Goal: Task Accomplishment & Management: Manage account settings

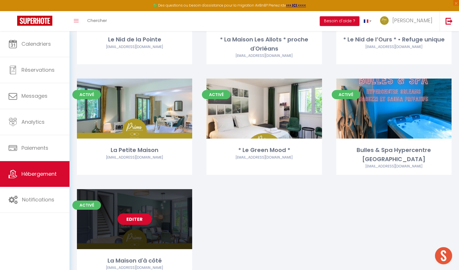
scroll to position [715, 0]
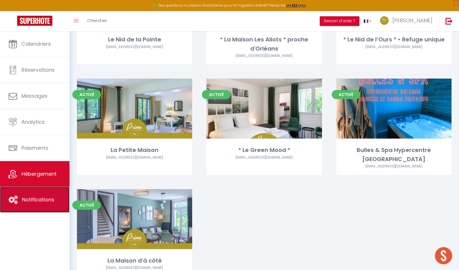
click at [48, 196] on link "Notifications" at bounding box center [35, 200] width 70 height 26
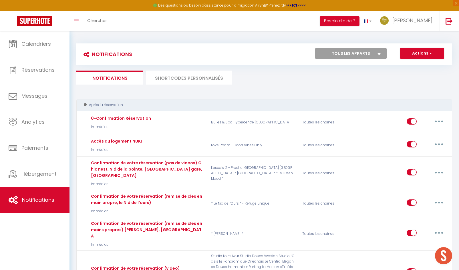
click at [183, 78] on li "SHORTCODES PERSONNALISÉS" at bounding box center [189, 78] width 86 height 14
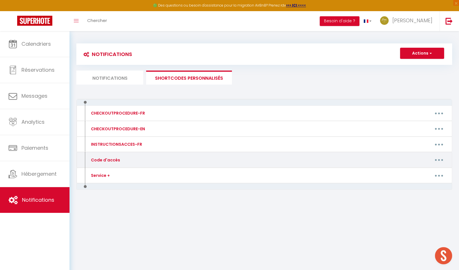
click at [442, 161] on button "button" at bounding box center [439, 160] width 16 height 9
click at [419, 172] on link "Editer" at bounding box center [424, 173] width 42 height 10
type input "Code d'accès"
type textarea "Message avec Code accès."
type textarea "CODE KEY BOX : 0710 Votre arrivée est prévue à partir de 16h à l'adresse suivan…"
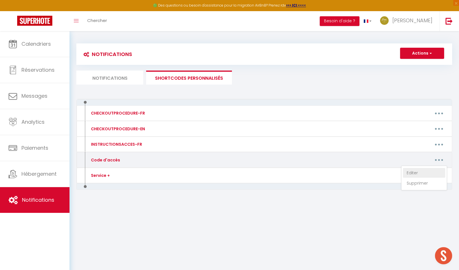
type textarea "CODE KEY BOX : 2309 Votre arrivée est prévue à partir de 16h à l'adresse suivan…"
type textarea "CODE KEY BOX : 0901 Votre arrivée est prévue à partir de 16h à l'adresse suivan…"
type textarea "Veuillez sonner à l'interphone au nom de "GUIOUGOU" BUILDING ENTRY CODE B / COD…"
type textarea "CODE PORTAIL : C214 CODE KEY BOX : [RENTALDOOR:CODE] Votre arrivée est prévue à…"
type textarea "1. CODE PORTAIL / PORTAL : 1982A 2. CODE KEY BOX : 8045 Votre arrivée est prévu…"
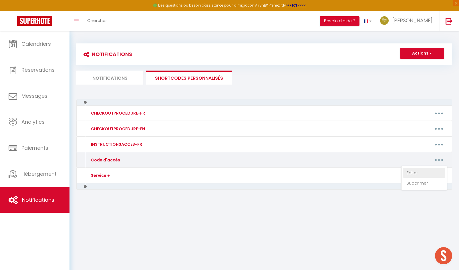
type textarea "CODE PORTE DU LOGEMENT KEYPAD : [RENTALDOOR:CODE] Votre arrivée est prévue à pa…"
type textarea "1. CODE PORTILLON / PORTAL : 1993 2. CODE KEY BOX : 2451 Votre arrivée est prév…"
type textarea "CODE KEY BOX : 1709 Votre arrivée est prévue à partir de 16h à l'adresse suivan…"
type textarea "CODE KEY BOX : 0917 Votre arrivée est prévue à partir de 16h à l'adresse suivan…"
type textarea "CODE KEY BOX : 1123 CODE PORTE IMMEUBLE si verrouillée - BUILDING DOOR CODE IF …"
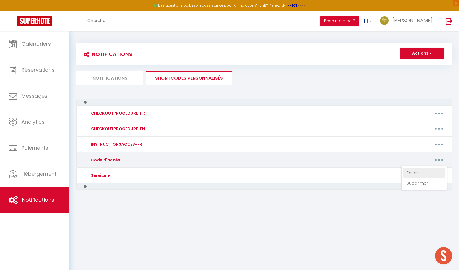
type textarea "CODE KEY BOX : 0909 Votre arrivée est prévue à partir de 16h à l'adresse suivan…"
type textarea "CODE INTERPHONES : A 4545B CODE PORTE DU LOGEMENT KEYPAD : [RENTALDOOR:CODE] Vo…"
type textarea "CODE KEY BOX / BOITE A CLES : 2009 Votre arrivée est prévue à partir de 16h à l…"
type textarea "CODE KEY BOX : 8090 Votre arrivée est prévue à partir de 16h à l'adresse suivan…"
type textarea "CODE KEY BOX : 1903 Votre arrivée est prévue à partir de 16h à l'adresse suivan…"
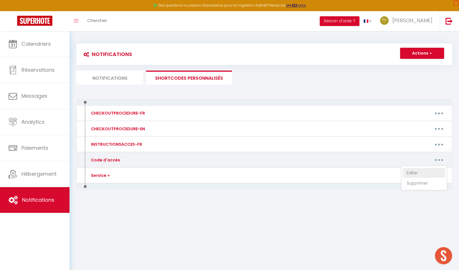
type textarea "CODE KEY BOX : 2912 Votre arrivée est prévue à partir de 16h à l'adresse suivan…"
type textarea "CODE KEY BOX : 8848 Votre arrivée est prévue à partir de 16h à l’adresse suivan…"
type textarea "CODE KEY BOX : 1122 Votre arrivée est prévue à partir de 16h à l'adresse suivan…"
type textarea "CODE KEY BOX : 5958 Votre arrivée est prévue à partir de 16h à l’adresse suivan…"
type textarea "CODE KEY BOX : 2013 Votre arrivée est prévue à partir de 16h à l’adresse suivan…"
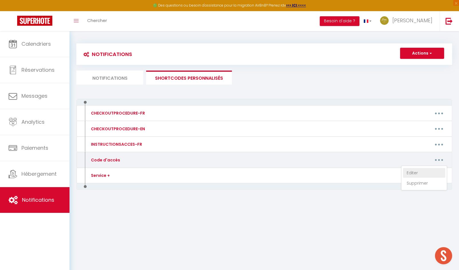
type textarea "CODE KEY BOX : 2244 Votre arrivée est prévue à partir de 16h à l'adresse suivan…"
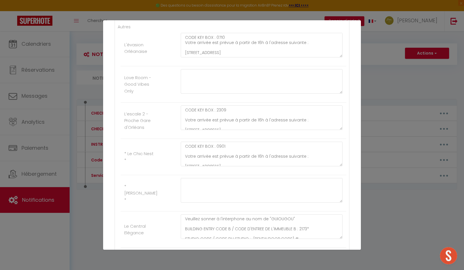
scroll to position [122, 0]
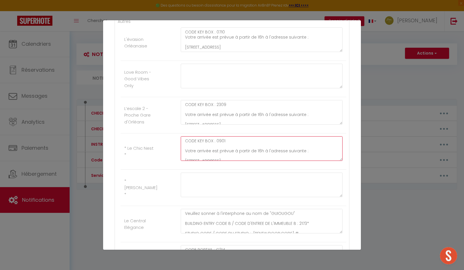
click at [226, 144] on textarea "CODE KEY BOX : 0901 Votre arrivée est prévue à partir de 16h à l'adresse suivan…" at bounding box center [262, 149] width 162 height 25
click at [227, 141] on textarea "CODE KEY BOX : 0901 Votre arrivée est prévue à partir de 16h à l'adresse suivan…" at bounding box center [262, 149] width 162 height 25
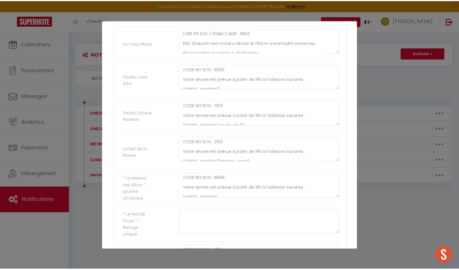
scroll to position [853, 0]
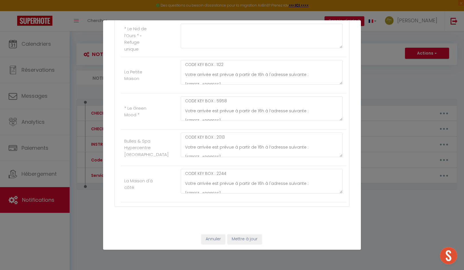
type textarea "CODE KEY BOX : 1424 Votre arrivée est prévue à partir de 16h à l'adresse suivan…"
click at [242, 240] on button "Mettre à jour" at bounding box center [244, 240] width 34 height 10
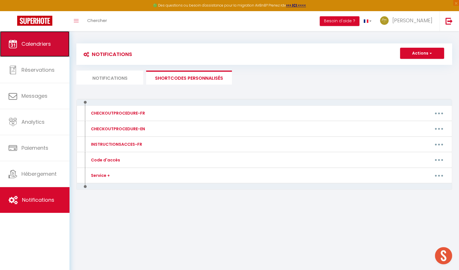
click at [35, 51] on link "Calendriers" at bounding box center [35, 44] width 70 height 26
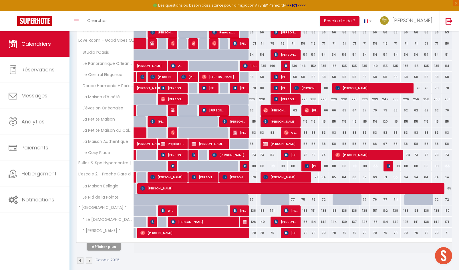
scroll to position [29, 0]
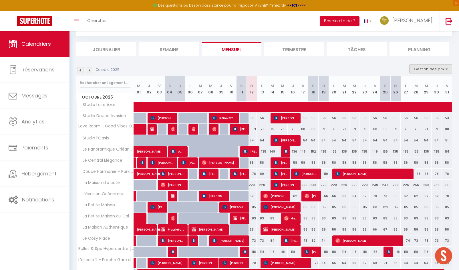
click at [424, 70] on button "Gestion des prix" at bounding box center [431, 69] width 43 height 9
click at [402, 96] on input "Règles" at bounding box center [427, 97] width 52 height 6
checkbox input "true"
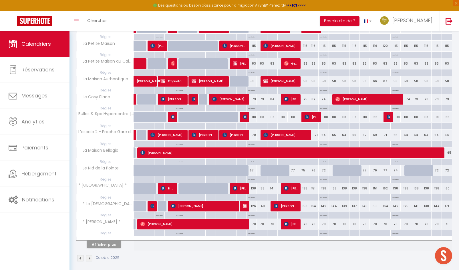
scroll to position [255, 0]
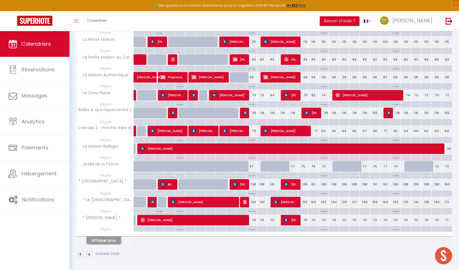
click at [112, 243] on button "Afficher plus" at bounding box center [104, 241] width 34 height 8
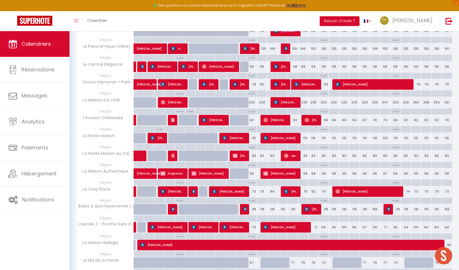
scroll to position [72, 0]
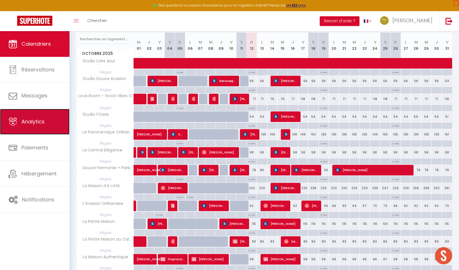
click at [38, 126] on link "Analytics" at bounding box center [35, 122] width 70 height 26
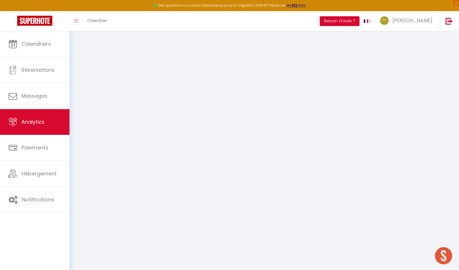
select select "2025"
select select "10"
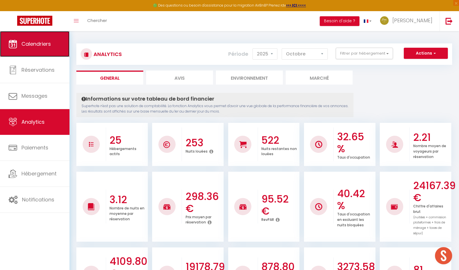
click at [26, 52] on link "Calendriers" at bounding box center [35, 44] width 70 height 26
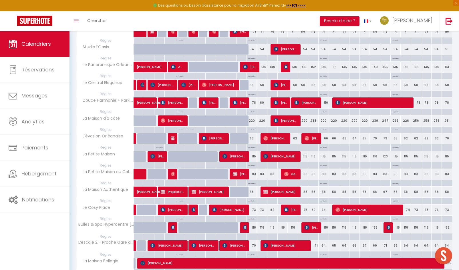
scroll to position [143, 0]
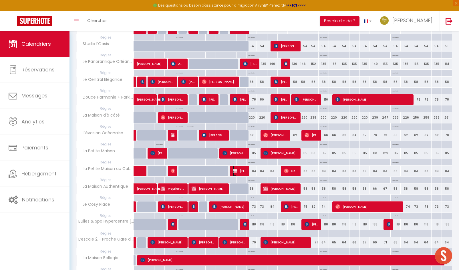
click at [242, 171] on span "[PERSON_NAME] [PERSON_NAME]" at bounding box center [240, 171] width 14 height 11
select select "OK"
select select "KO"
select select "0"
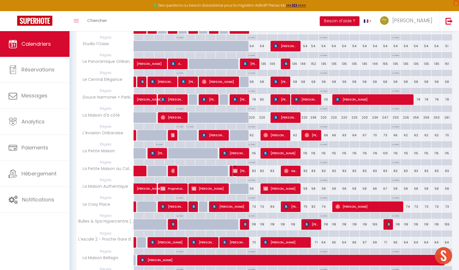
select select "1"
select select
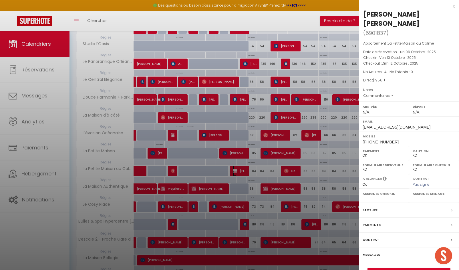
select select "29415"
click at [190, 21] on div at bounding box center [229, 135] width 459 height 270
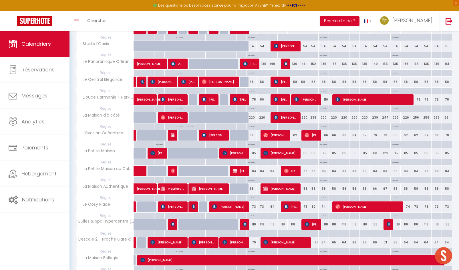
scroll to position [255, 0]
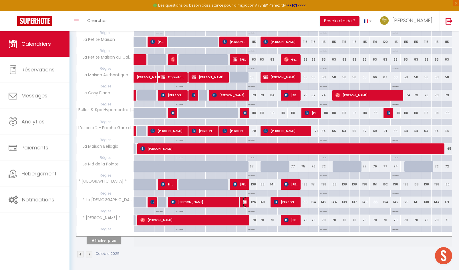
click at [246, 204] on img at bounding box center [245, 202] width 5 height 5
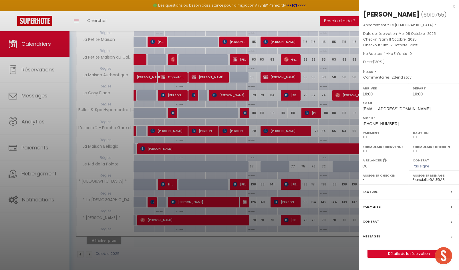
click at [374, 140] on select "OK KO" at bounding box center [384, 137] width 43 height 5
click at [363, 140] on select "OK KO" at bounding box center [384, 137] width 43 height 5
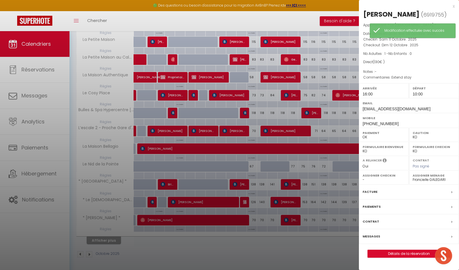
click at [238, 23] on div at bounding box center [229, 135] width 459 height 270
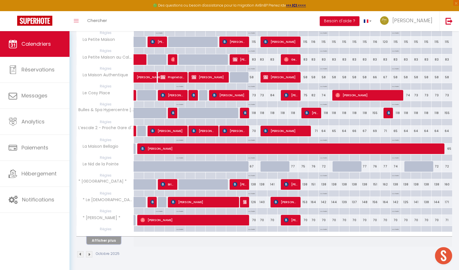
click at [113, 242] on button "Afficher plus" at bounding box center [104, 241] width 34 height 8
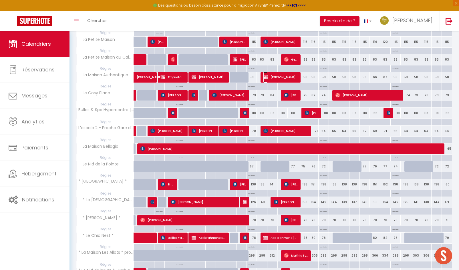
click at [271, 79] on span "[PERSON_NAME]" at bounding box center [281, 77] width 34 height 11
select select "KO"
select select "0"
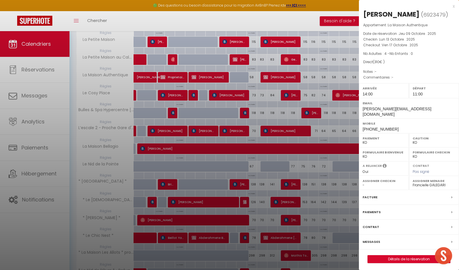
click at [369, 140] on select "OK KO" at bounding box center [384, 142] width 43 height 5
click at [363, 140] on select "OK KO" at bounding box center [384, 142] width 43 height 5
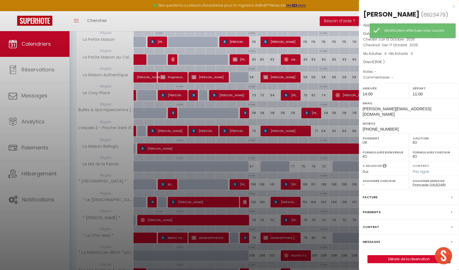
click at [282, 23] on div at bounding box center [229, 135] width 459 height 270
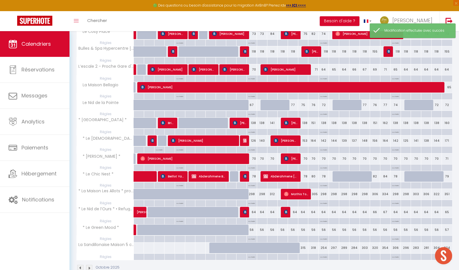
scroll to position [330, 0]
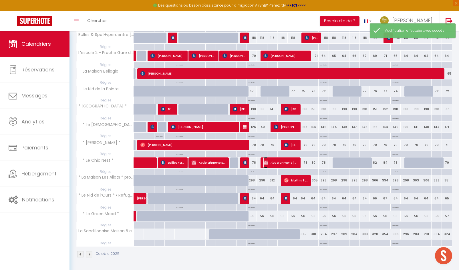
click at [270, 161] on span "Abderahmene [DEMOGRAPHIC_DATA] [PERSON_NAME]" at bounding box center [281, 162] width 34 height 11
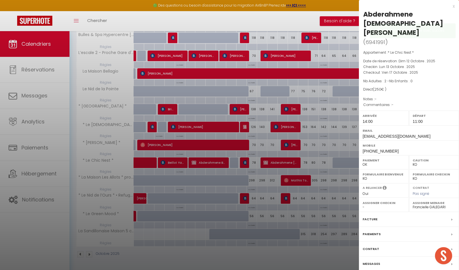
click at [276, 21] on div at bounding box center [229, 135] width 459 height 270
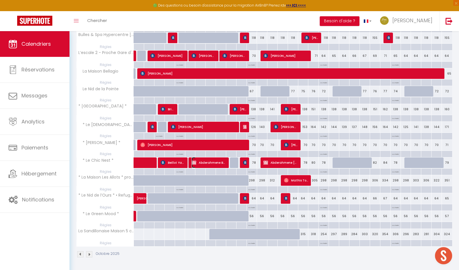
click at [202, 162] on span "Abderahmene BELGHACH et [PERSON_NAME] et [PERSON_NAME]" at bounding box center [209, 162] width 34 height 11
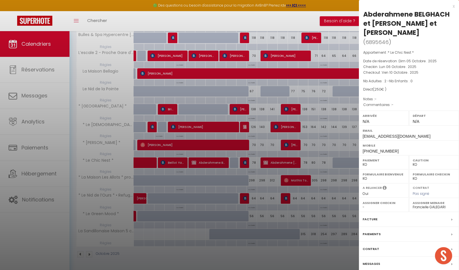
click at [378, 166] on select "OK KO" at bounding box center [384, 164] width 43 height 5
select select "OK"
click at [363, 162] on select "OK KO" at bounding box center [384, 164] width 43 height 5
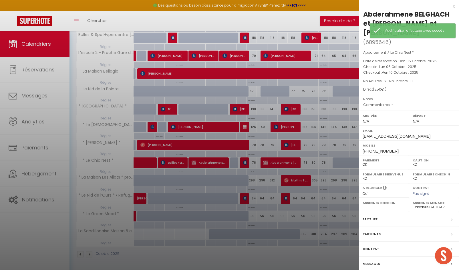
click at [239, 23] on div at bounding box center [229, 135] width 459 height 270
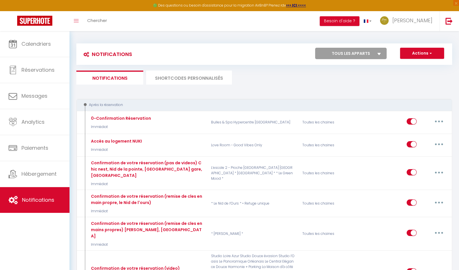
scroll to position [31, 0]
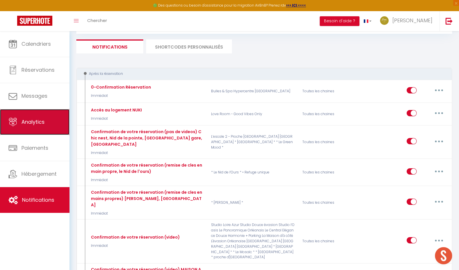
click at [35, 125] on span "Analytics" at bounding box center [32, 121] width 23 height 7
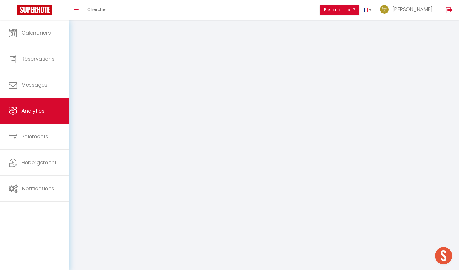
select select "2025"
select select "10"
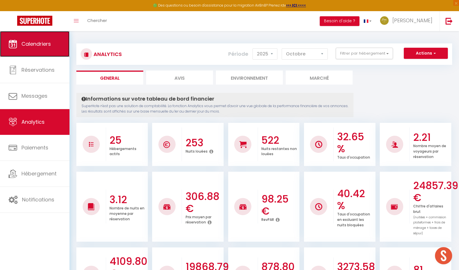
click at [48, 51] on link "Calendriers" at bounding box center [35, 44] width 70 height 26
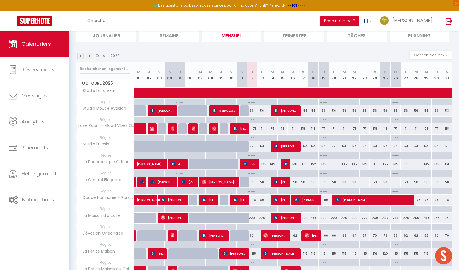
scroll to position [57, 0]
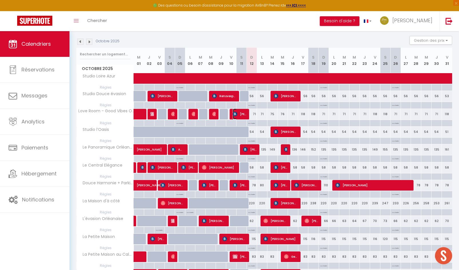
click at [245, 116] on span "[PERSON_NAME]" at bounding box center [240, 114] width 14 height 11
select select "OK"
select select "1"
select select "0"
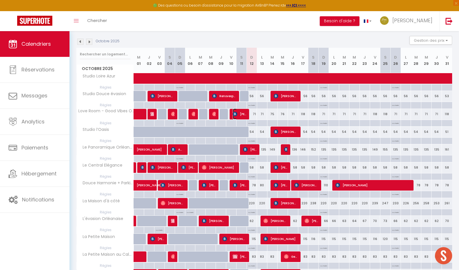
select select "1"
select select
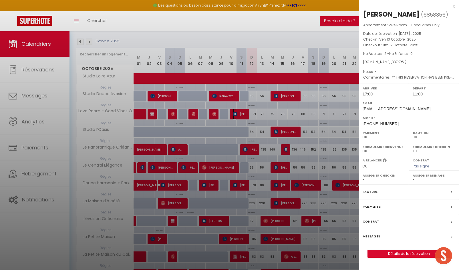
select select "29415"
click at [245, 116] on div at bounding box center [229, 135] width 459 height 270
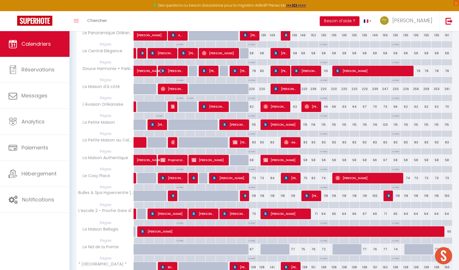
scroll to position [255, 0]
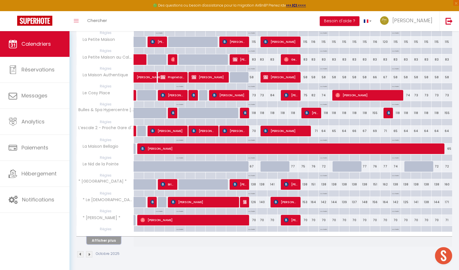
click at [112, 242] on button "Afficher plus" at bounding box center [104, 241] width 34 height 8
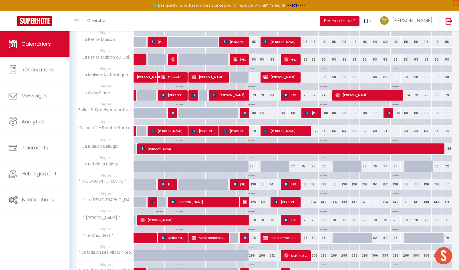
scroll to position [330, 0]
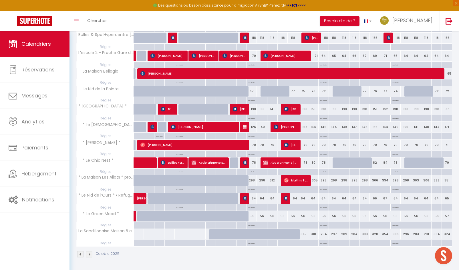
click at [252, 226] on p "No Checkin" at bounding box center [251, 224] width 7 height 5
type input "Dim 12 Octobre 2025"
type input "Lun 13 Octobre 2025"
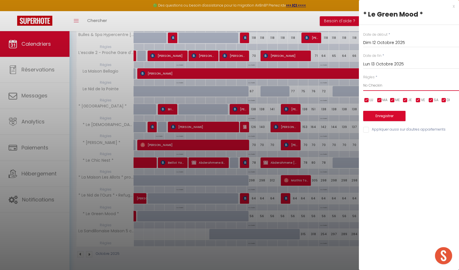
click at [373, 83] on select "Aucun No Checkin No Checkout Pas d'arrivée / Pas de départ" at bounding box center [411, 85] width 96 height 11
select select "0"
click at [363, 80] on select "Aucun No Checkin No Checkout Pas d'arrivée / Pas de départ" at bounding box center [411, 85] width 96 height 11
click at [369, 116] on button "Enregistrer" at bounding box center [384, 116] width 42 height 10
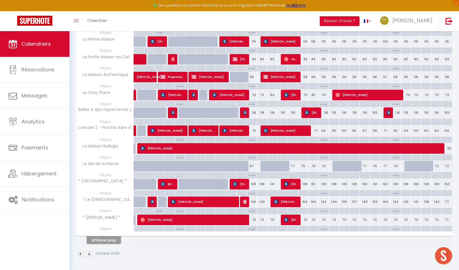
scroll to position [255, 0]
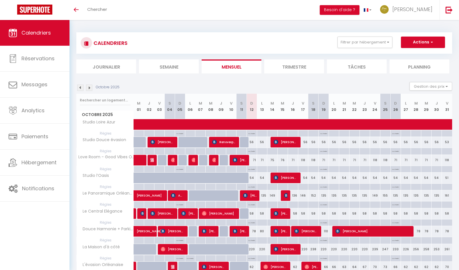
scroll to position [172, 0]
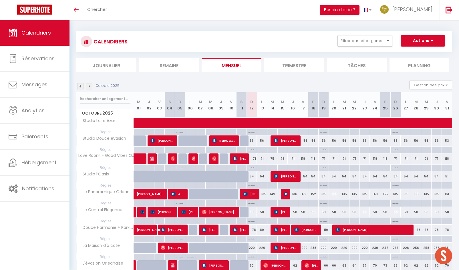
scroll to position [0, 0]
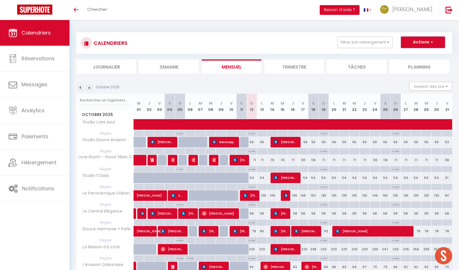
click at [428, 45] on button "Actions" at bounding box center [423, 42] width 44 height 11
click at [426, 88] on button "Gestion des prix" at bounding box center [431, 86] width 43 height 9
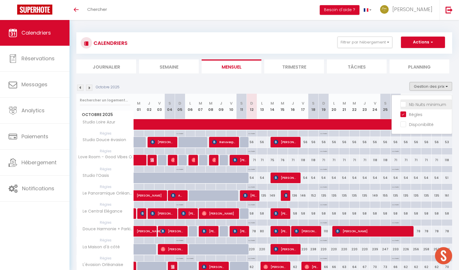
click at [405, 104] on input "Nb Nuits minimum" at bounding box center [427, 104] width 52 height 6
checkbox input "true"
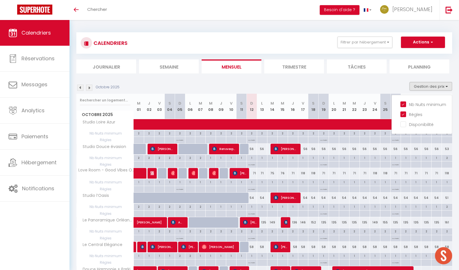
scroll to position [86, 0]
